Goal: Task Accomplishment & Management: Manage account settings

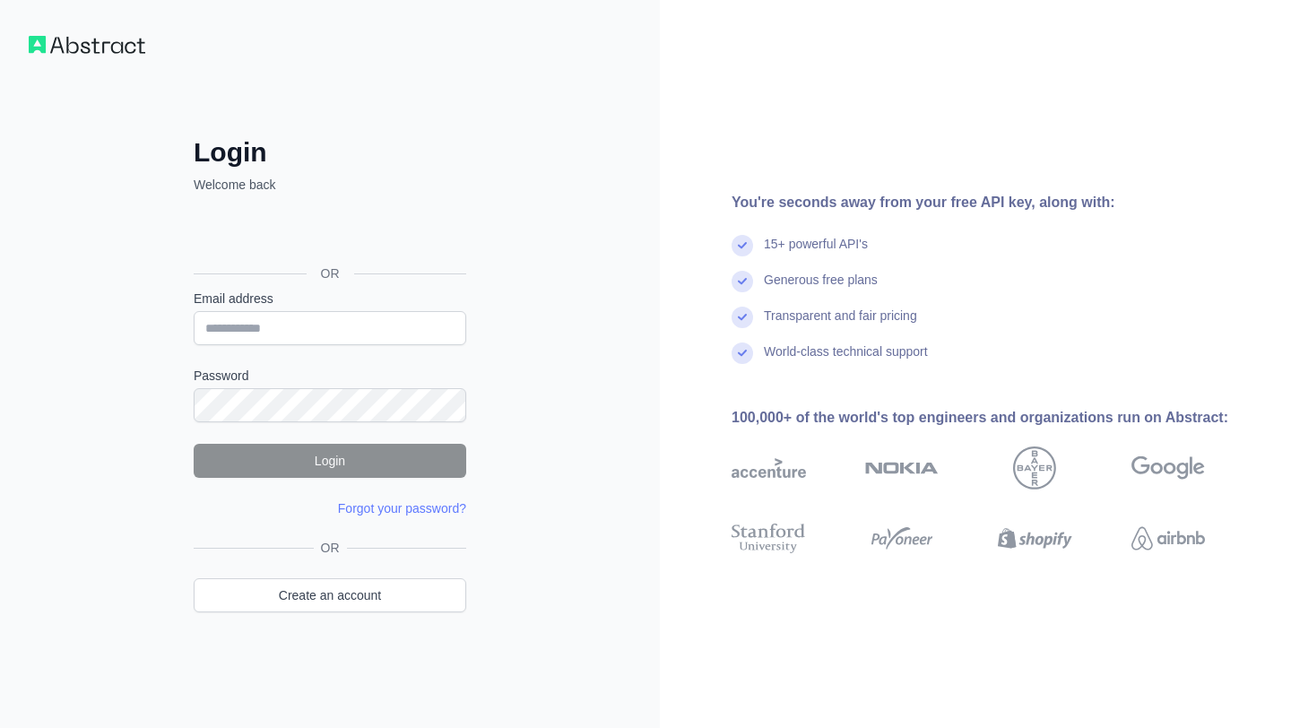
click at [557, 307] on div "Login Welcome back OR Email address Password Login Forgot your password? Please…" at bounding box center [330, 364] width 660 height 728
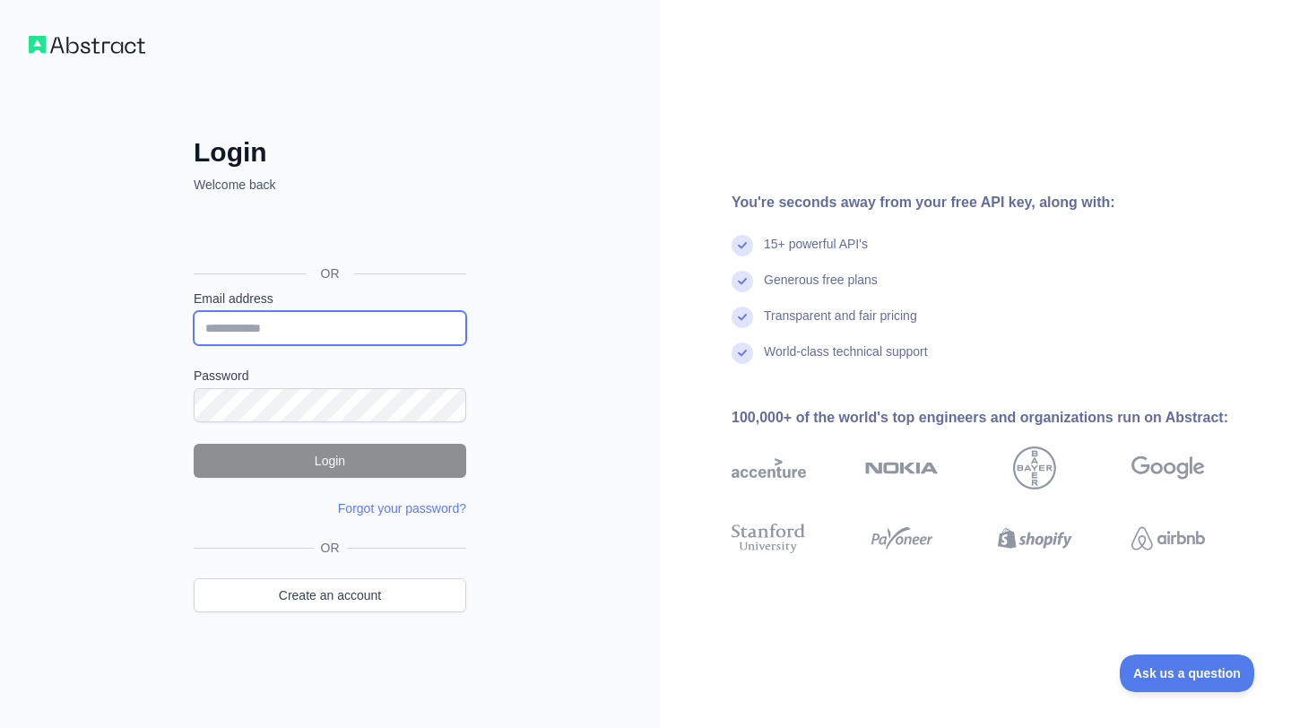
click at [267, 329] on input "Email address" at bounding box center [330, 328] width 273 height 34
click at [619, 262] on div "Login Welcome back OR Email address Password Login Forgot your password? Please…" at bounding box center [330, 364] width 660 height 728
click at [349, 319] on input "Email address" at bounding box center [330, 328] width 273 height 34
click at [563, 446] on div "Login Welcome back OR Email address Password Login Forgot your password? Please…" at bounding box center [330, 364] width 660 height 728
